Goal: Navigation & Orientation: Find specific page/section

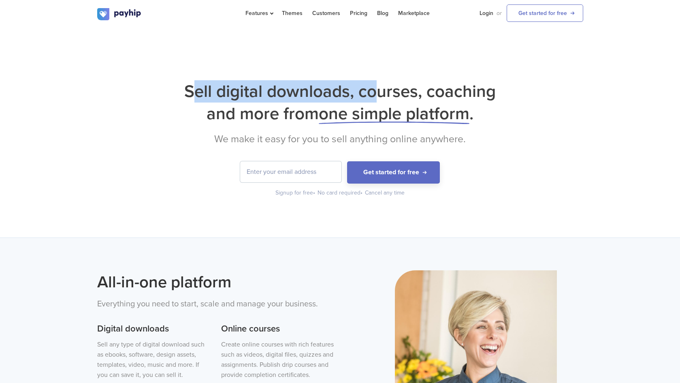
drag, startPoint x: 211, startPoint y: 87, endPoint x: 373, endPoint y: 90, distance: 162.1
click at [373, 90] on h1 "Sell digital downloads, courses, coaching and more from one simple platform ." at bounding box center [340, 102] width 486 height 45
drag, startPoint x: 373, startPoint y: 90, endPoint x: 379, endPoint y: 92, distance: 6.3
click at [373, 91] on h1 "Sell digital downloads, courses, coaching and more from one simple platform ." at bounding box center [340, 102] width 486 height 45
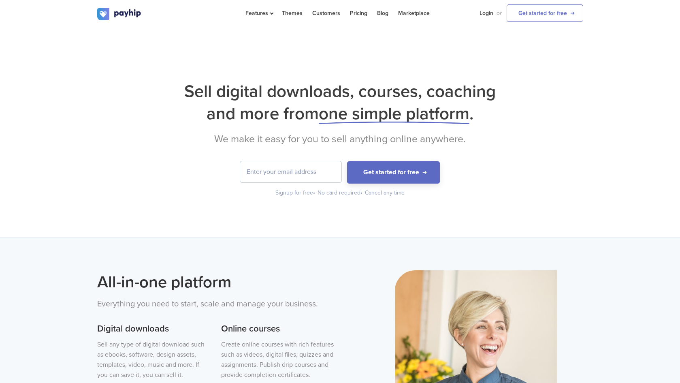
click at [385, 93] on h1 "Sell digital downloads, courses, coaching and more from one simple platform ." at bounding box center [340, 102] width 486 height 45
click at [388, 118] on span "one simple platform" at bounding box center [394, 113] width 151 height 21
drag, startPoint x: 388, startPoint y: 118, endPoint x: 351, endPoint y: 117, distance: 37.3
click at [372, 117] on span "one simple platform" at bounding box center [394, 113] width 151 height 21
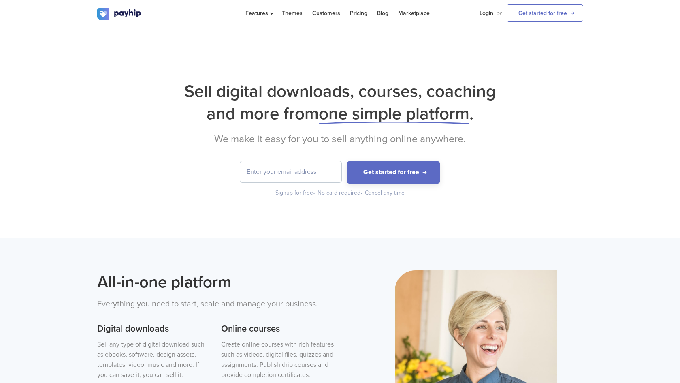
click at [344, 117] on span "one simple platform" at bounding box center [394, 113] width 151 height 21
click at [293, 117] on h1 "Sell digital downloads, courses, coaching and more from one simple platform ." at bounding box center [340, 102] width 486 height 45
click at [292, 117] on h1 "Sell digital downloads, courses, coaching and more from one simple platform ." at bounding box center [340, 102] width 486 height 45
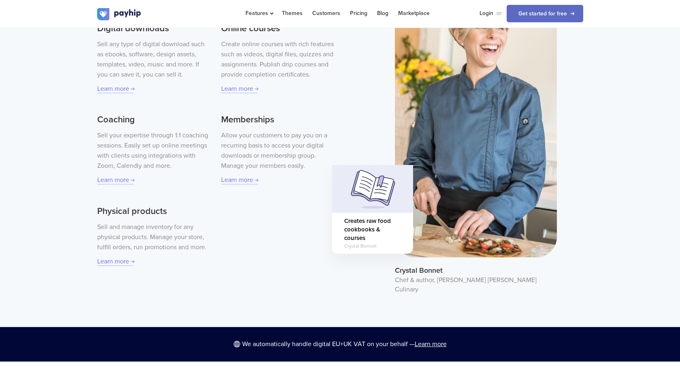
scroll to position [301, 0]
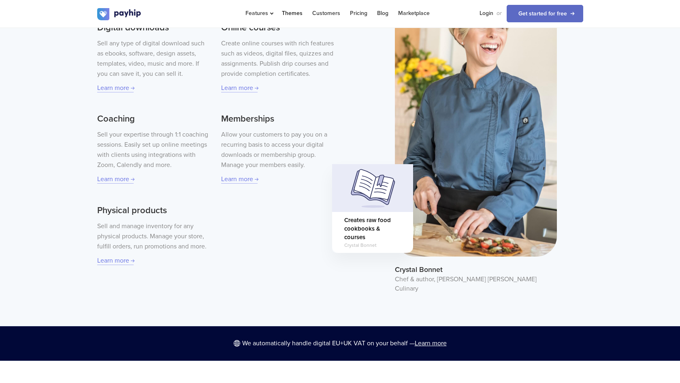
click at [294, 11] on link "Themes" at bounding box center [292, 13] width 21 height 26
